Goal: Information Seeking & Learning: Learn about a topic

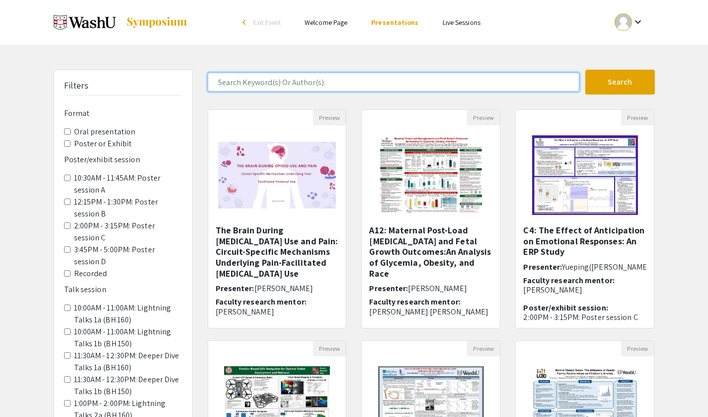
click at [320, 78] on input "Search Keyword(s) Or Author(s)" at bounding box center [394, 82] width 372 height 19
type input "[PERSON_NAME]"
click at [586, 70] on button "Search" at bounding box center [621, 82] width 70 height 25
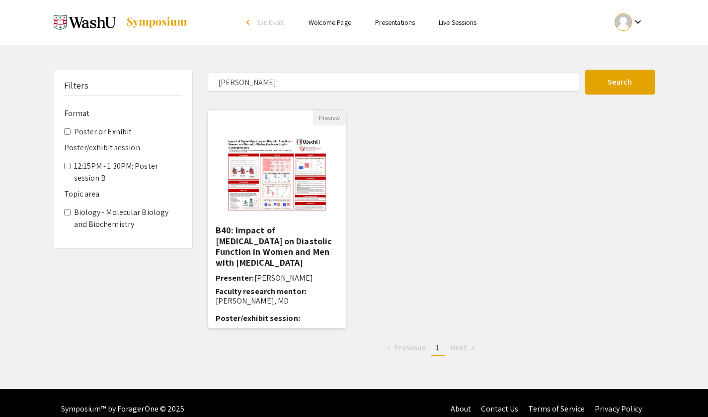
click at [254, 260] on h5 "B40: Impact of [MEDICAL_DATA] on Diastolic Function in Women and Men with [MEDI…" at bounding box center [277, 246] width 123 height 43
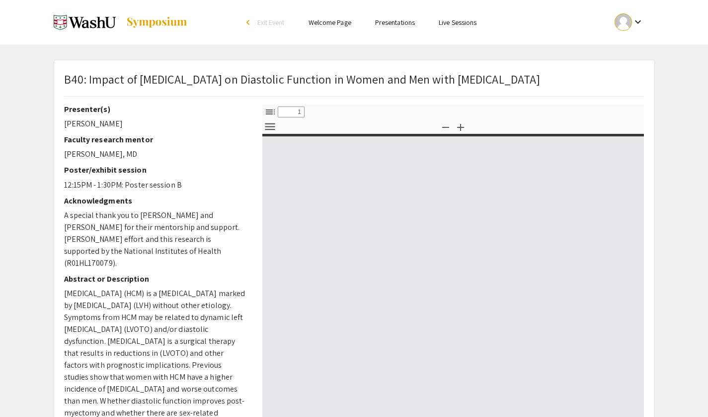
select select "custom"
type input "0"
select select "custom"
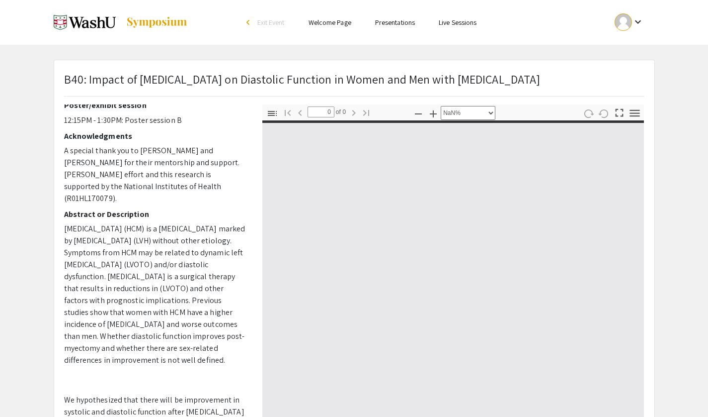
type input "1"
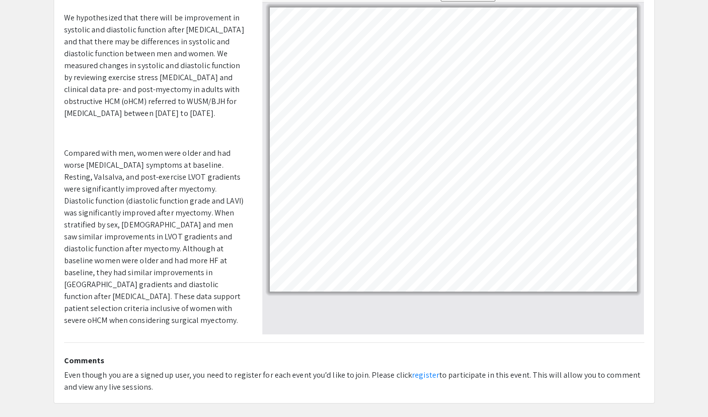
scroll to position [119, 0]
click at [198, 102] on p "We hypothesized that there will be improvement in systolic and diastolic functi…" at bounding box center [155, 64] width 183 height 107
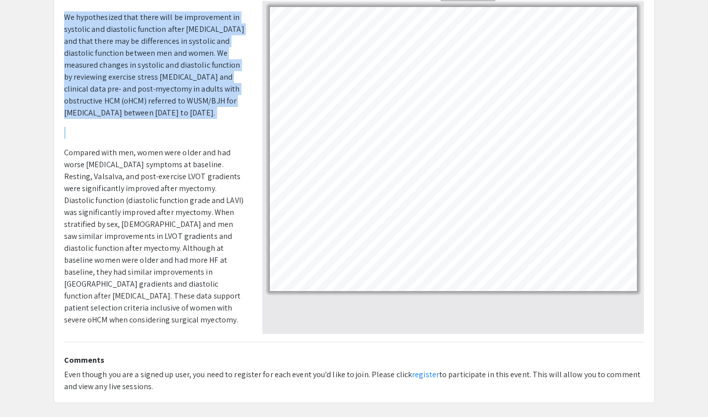
click at [198, 102] on p "We hypothesized that there will be improvement in systolic and diastolic functi…" at bounding box center [155, 64] width 183 height 107
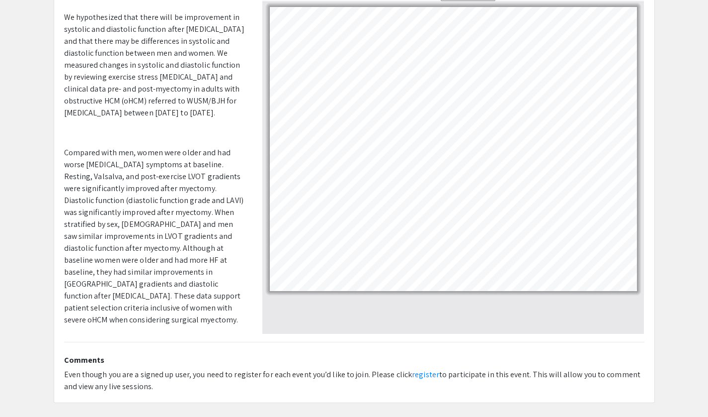
click at [190, 176] on p "Compared with men, women were older and had worse [MEDICAL_DATA] symptoms at ba…" at bounding box center [155, 236] width 183 height 179
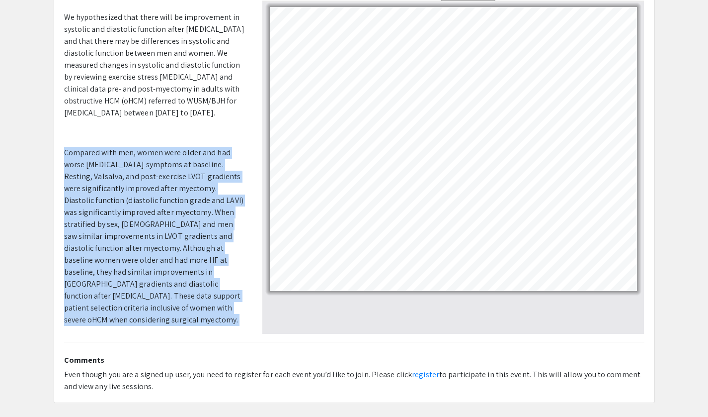
click at [190, 176] on p "Compared with men, women were older and had worse [MEDICAL_DATA] symptoms at ba…" at bounding box center [155, 236] width 183 height 179
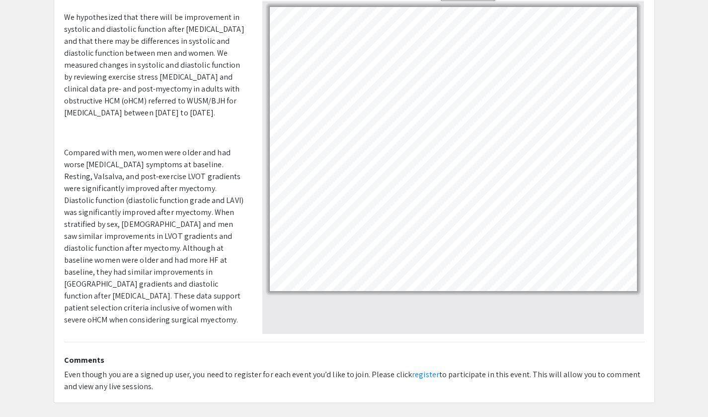
click at [184, 119] on p "We hypothesized that there will be improvement in systolic and diastolic functi…" at bounding box center [155, 64] width 183 height 107
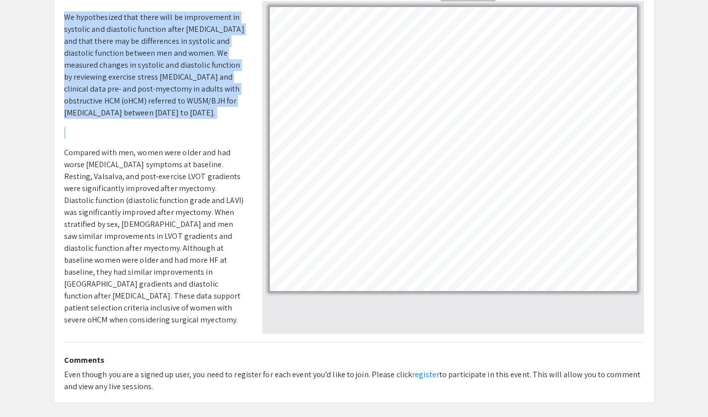
click at [184, 119] on p "We hypothesized that there will be improvement in systolic and diastolic functi…" at bounding box center [155, 64] width 183 height 107
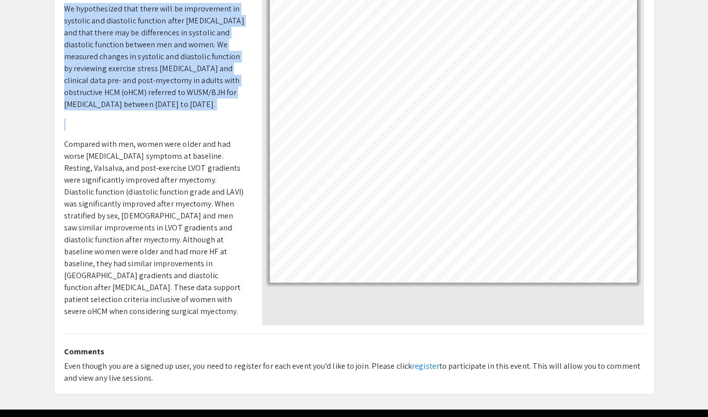
click at [73, 130] on p at bounding box center [155, 124] width 183 height 12
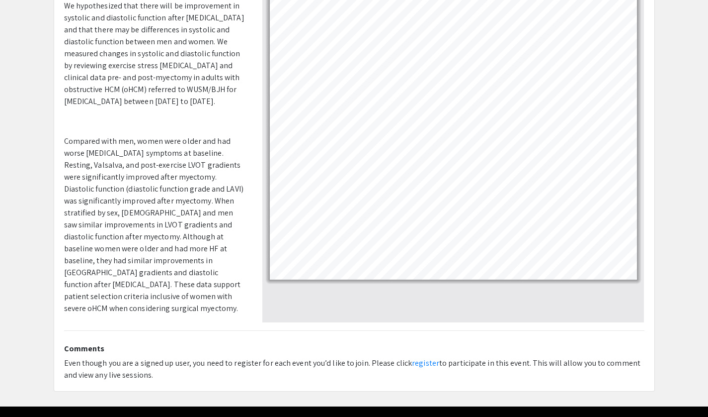
scroll to position [135, 0]
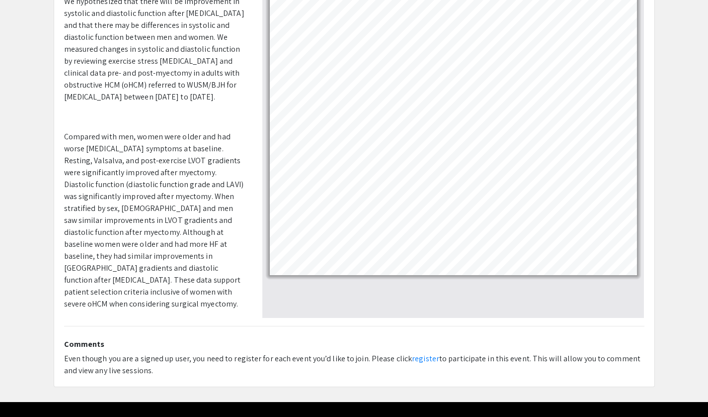
click at [144, 274] on p "Compared with men, women were older and had worse [MEDICAL_DATA] symptoms at ba…" at bounding box center [155, 220] width 183 height 179
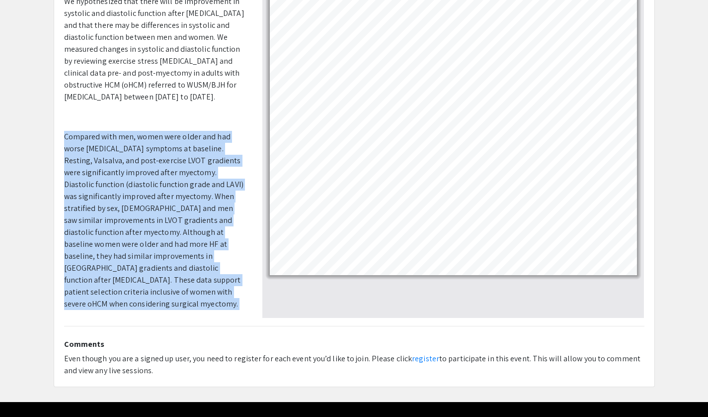
click at [144, 274] on p "Compared with men, women were older and had worse [MEDICAL_DATA] symptoms at ba…" at bounding box center [155, 220] width 183 height 179
select select "custom"
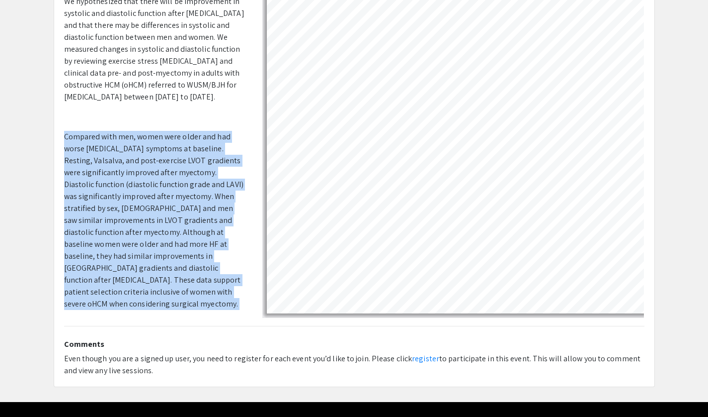
drag, startPoint x: 166, startPoint y: 261, endPoint x: 136, endPoint y: 216, distance: 53.9
click at [136, 216] on p "Compared with men, women were older and had worse [MEDICAL_DATA] symptoms at ba…" at bounding box center [155, 220] width 183 height 179
click at [167, 301] on p "Compared with men, women were older and had worse [MEDICAL_DATA] symptoms at ba…" at bounding box center [155, 220] width 183 height 179
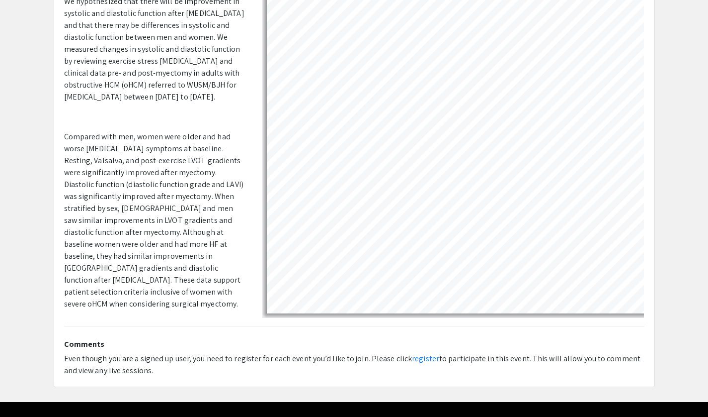
click at [167, 301] on p "Compared with men, women were older and had worse [MEDICAL_DATA] symptoms at ba…" at bounding box center [155, 220] width 183 height 179
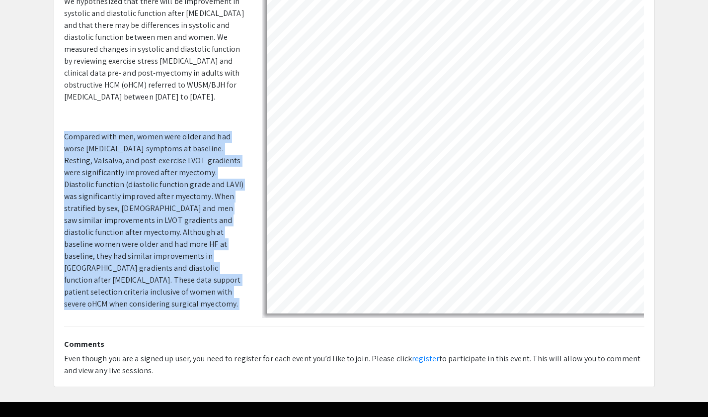
click at [167, 301] on p "Compared with men, women were older and had worse [MEDICAL_DATA] symptoms at ba…" at bounding box center [155, 220] width 183 height 179
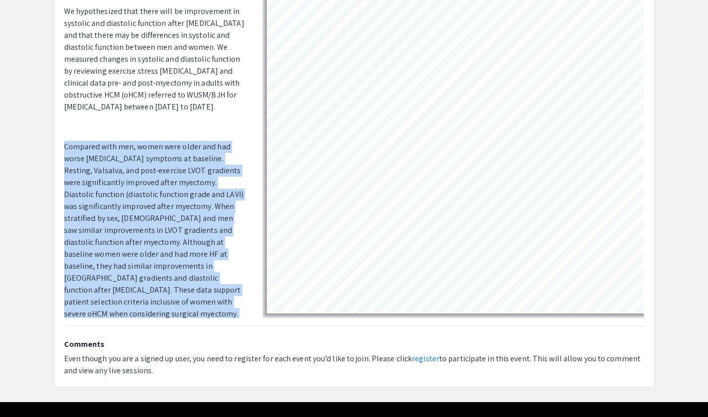
scroll to position [317, 0]
